Goal: Task Accomplishment & Management: Manage account settings

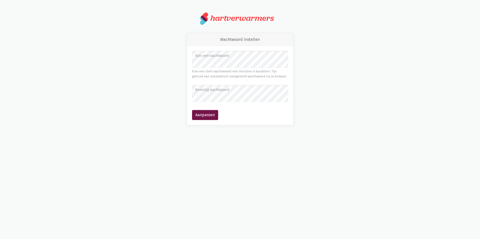
click at [266, 58] on label "Kies een wachtwoord" at bounding box center [240, 56] width 90 height 6
click at [417, 137] on html "notification_important Opgepast Je gebruikt een verouderde internet browser waa…" at bounding box center [240, 68] width 480 height 137
click at [192, 110] on button "Aanpassen" at bounding box center [205, 115] width 26 height 10
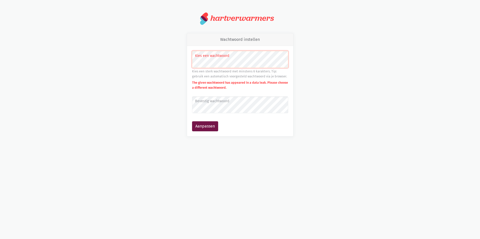
click at [271, 114] on form "Kies een wachtwoord Kies een sterk wachtwoord met minstens 6 karakters. Tip: ge…" at bounding box center [240, 91] width 96 height 80
click at [192, 121] on button "Aanpassen" at bounding box center [205, 126] width 26 height 10
click at [222, 58] on label "Kies een wachtwoord" at bounding box center [240, 56] width 90 height 6
click at [199, 122] on button "Aanpassen" at bounding box center [205, 126] width 26 height 10
